Goal: Navigation & Orientation: Find specific page/section

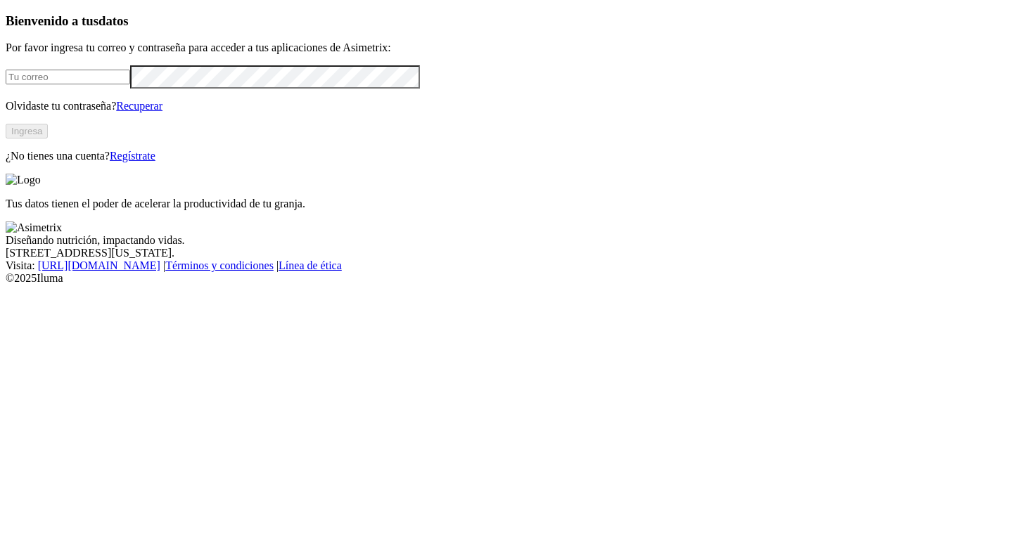
click at [130, 84] on input "email" at bounding box center [68, 77] width 124 height 15
type input "[PERSON_NAME][EMAIL_ADDRESS][DOMAIN_NAME]"
click input "submit" at bounding box center [0, 0] width 0 height 0
